Goal: Task Accomplishment & Management: Use online tool/utility

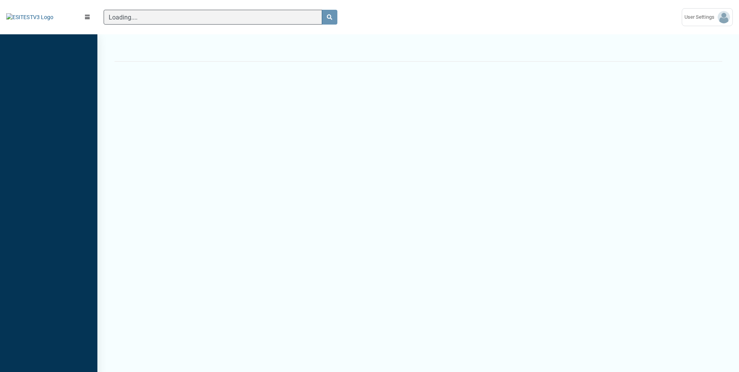
scroll to position [4, 0]
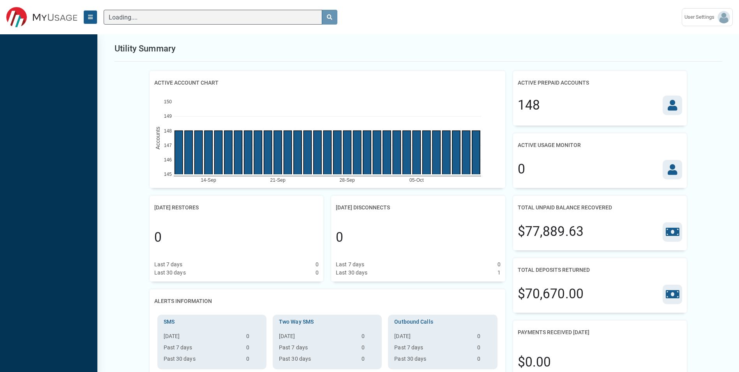
click at [90, 16] on icon "Menu" at bounding box center [90, 16] width 5 height 5
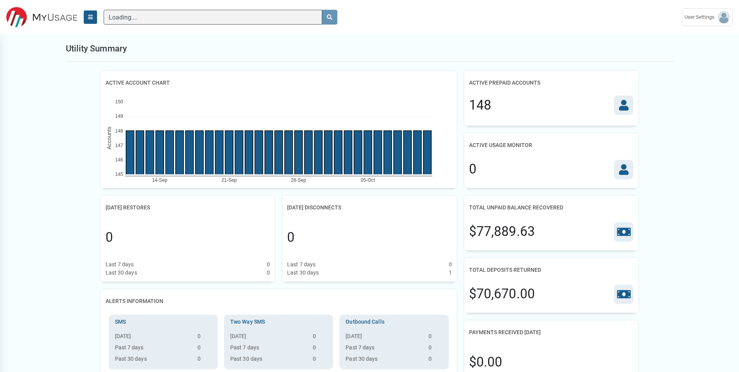
click at [90, 16] on icon "Menu" at bounding box center [90, 16] width 5 height 5
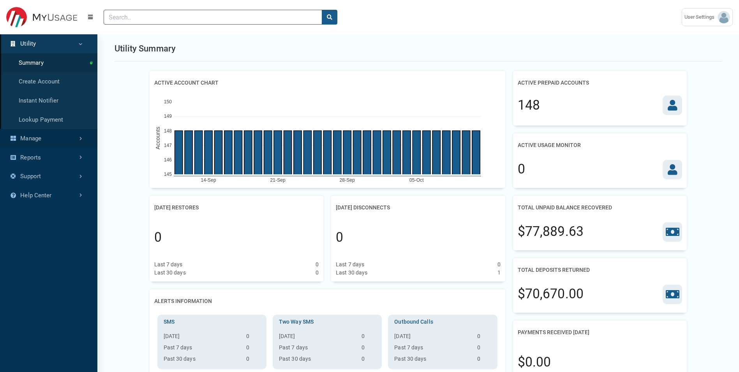
click at [49, 136] on link "Manage" at bounding box center [48, 138] width 97 height 19
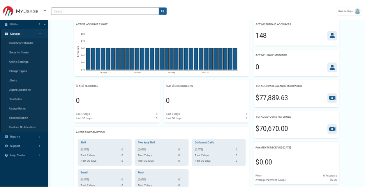
scroll to position [0, 0]
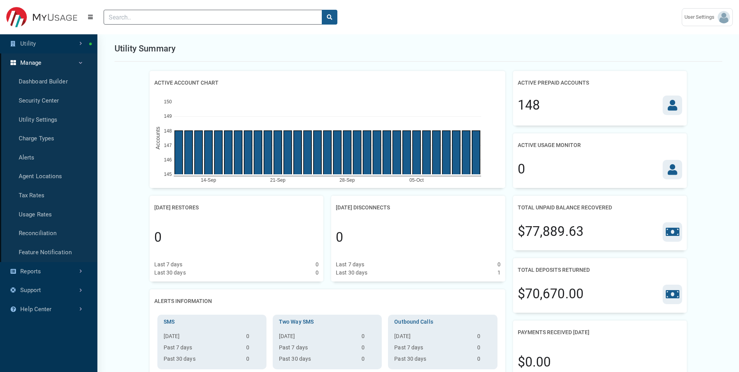
click at [53, 67] on link "Manage" at bounding box center [48, 62] width 97 height 19
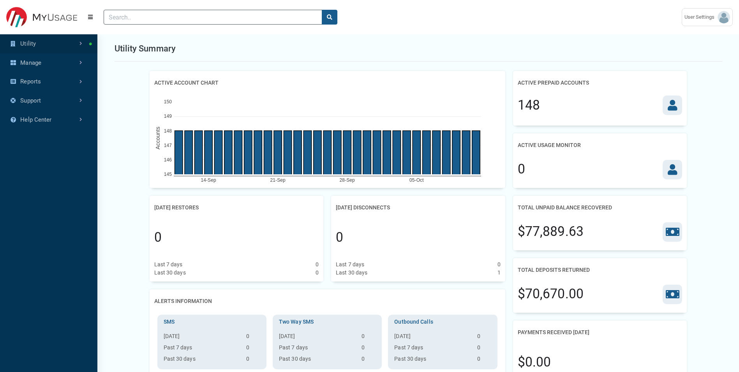
click at [54, 53] on link "Utility" at bounding box center [48, 43] width 97 height 19
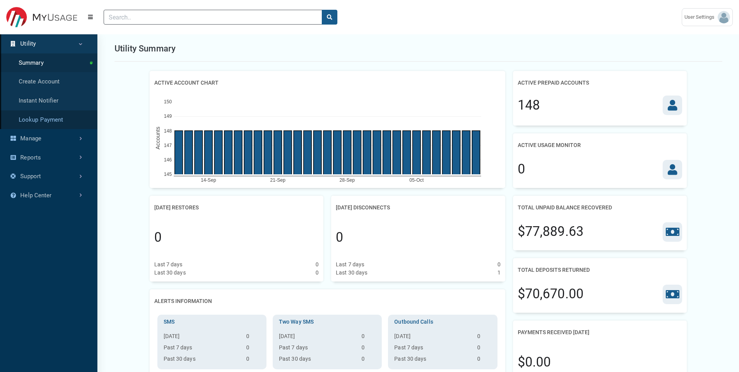
click at [52, 121] on link "Lookup Payment" at bounding box center [48, 119] width 97 height 19
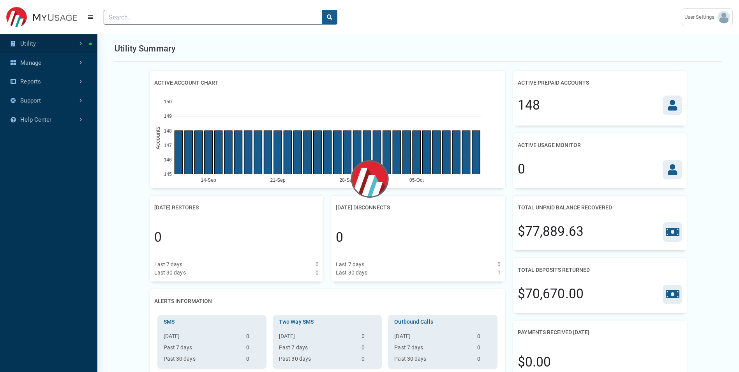
click at [79, 41] on link "Utility" at bounding box center [48, 43] width 97 height 19
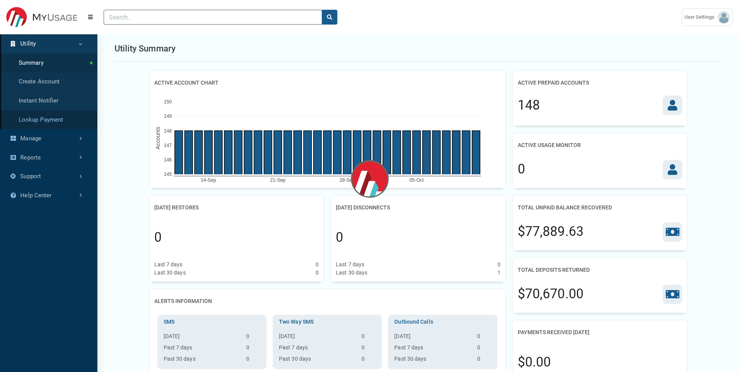
click at [64, 117] on link "Lookup Payment" at bounding box center [48, 119] width 97 height 19
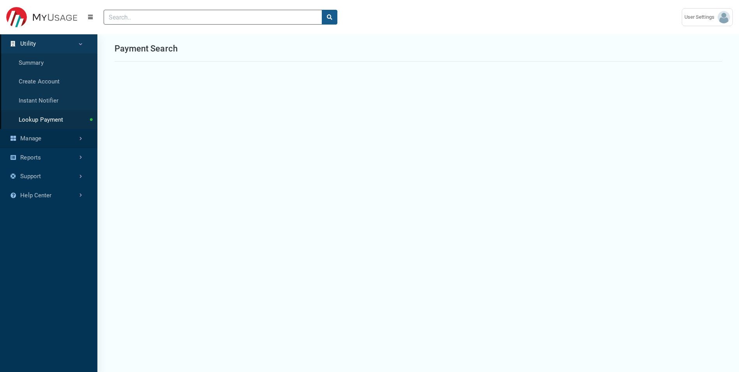
click at [57, 138] on link "Manage" at bounding box center [48, 138] width 97 height 19
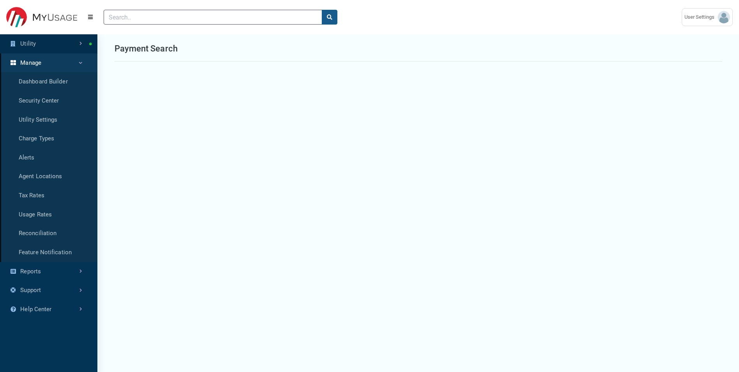
click at [61, 51] on link "Utility" at bounding box center [48, 43] width 97 height 19
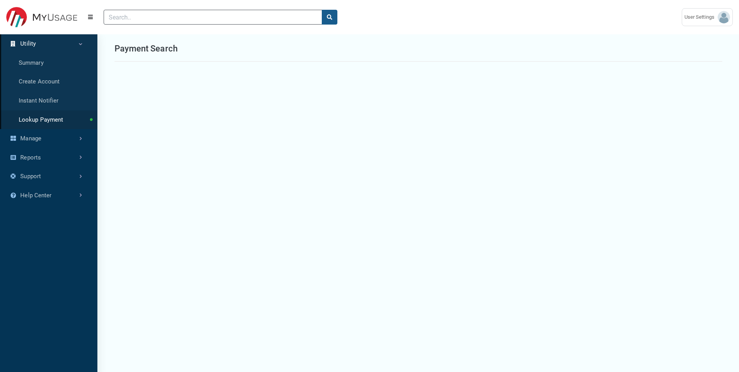
click at [73, 42] on link "Utility" at bounding box center [48, 43] width 97 height 19
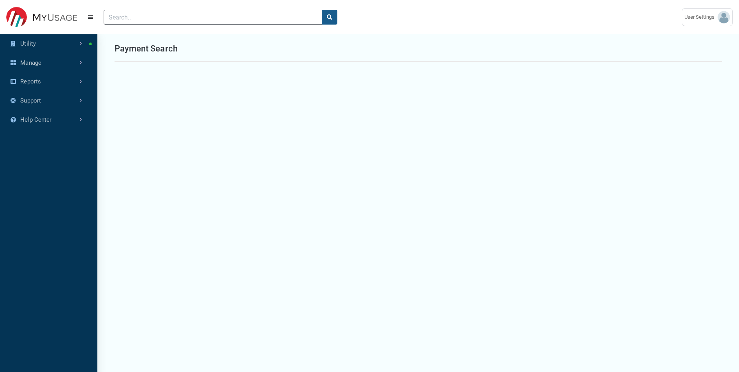
click at [75, 18] on img at bounding box center [41, 17] width 71 height 21
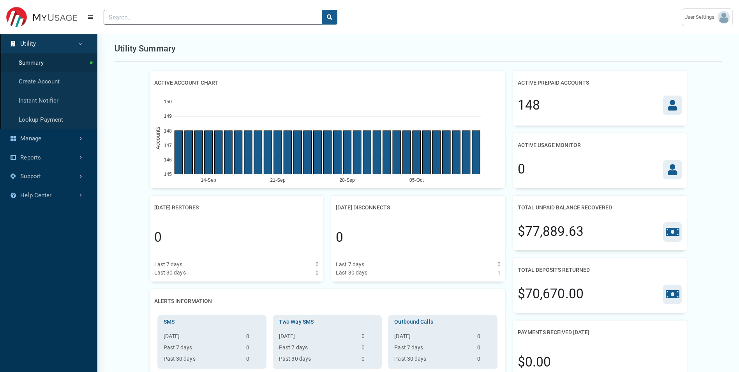
scroll to position [344, 97]
